Goal: Information Seeking & Learning: Find specific fact

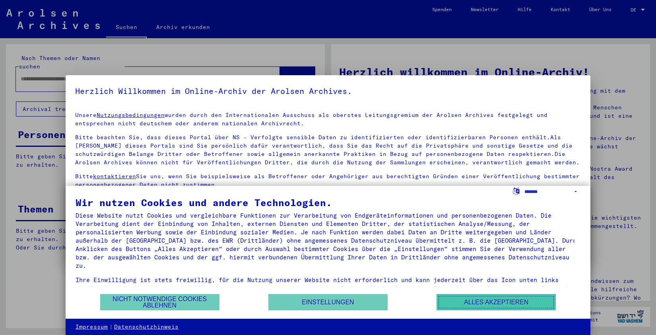
click at [491, 302] on button "Alles akzeptieren" at bounding box center [495, 302] width 119 height 16
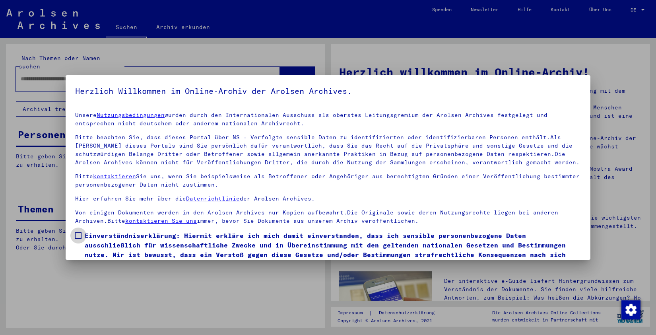
click at [78, 237] on span at bounding box center [78, 235] width 6 height 6
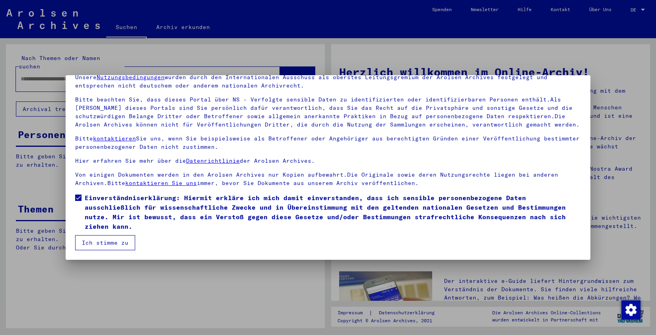
click at [97, 244] on button "Ich stimme zu" at bounding box center [105, 242] width 60 height 15
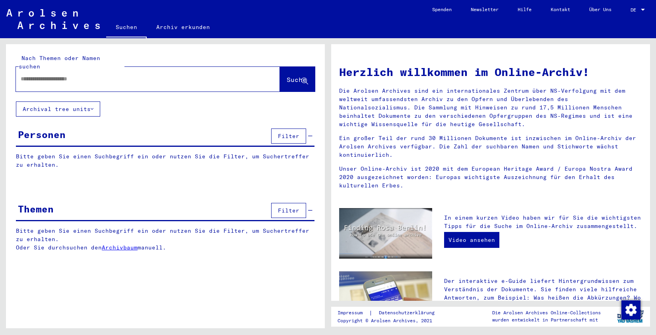
click at [25, 75] on input "text" at bounding box center [138, 79] width 235 height 8
type input "**********"
click at [286, 75] on span "Suche" at bounding box center [296, 79] width 20 height 8
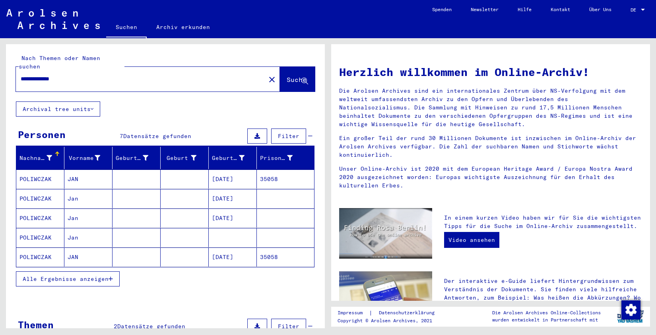
click at [236, 176] on mat-cell "[DATE]" at bounding box center [233, 178] width 48 height 19
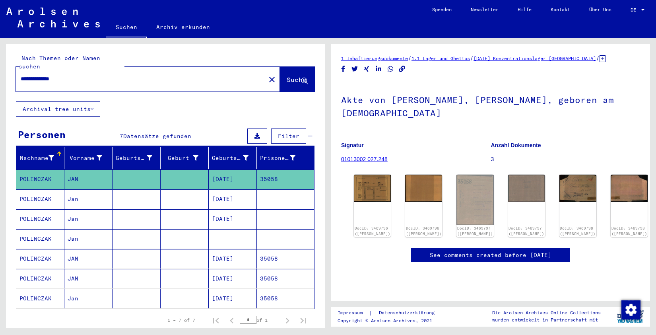
click at [228, 251] on mat-cell "[DATE]" at bounding box center [233, 258] width 48 height 19
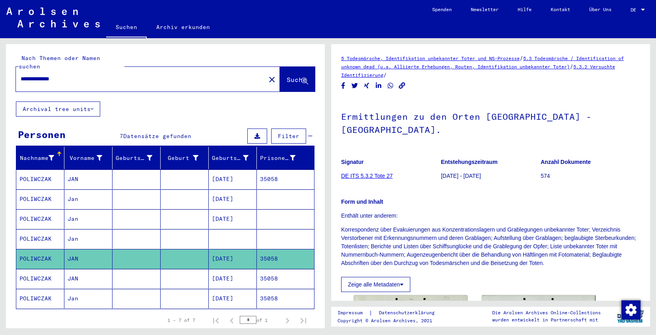
click at [226, 272] on mat-cell "[DATE]" at bounding box center [233, 278] width 48 height 19
